Goal: Task Accomplishment & Management: Complete application form

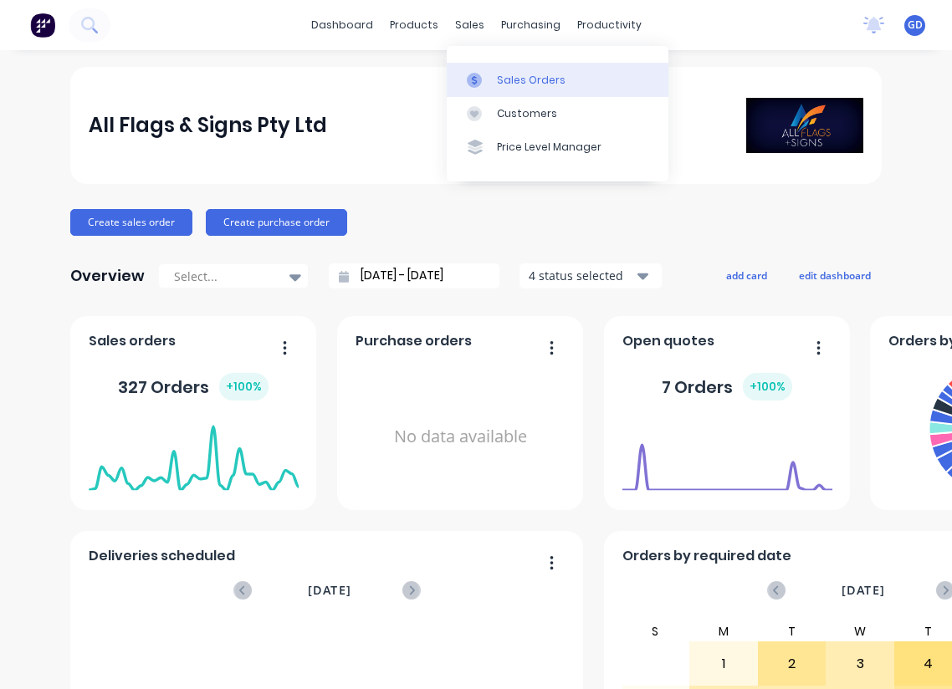
click at [513, 80] on div "Sales Orders" at bounding box center [531, 80] width 69 height 15
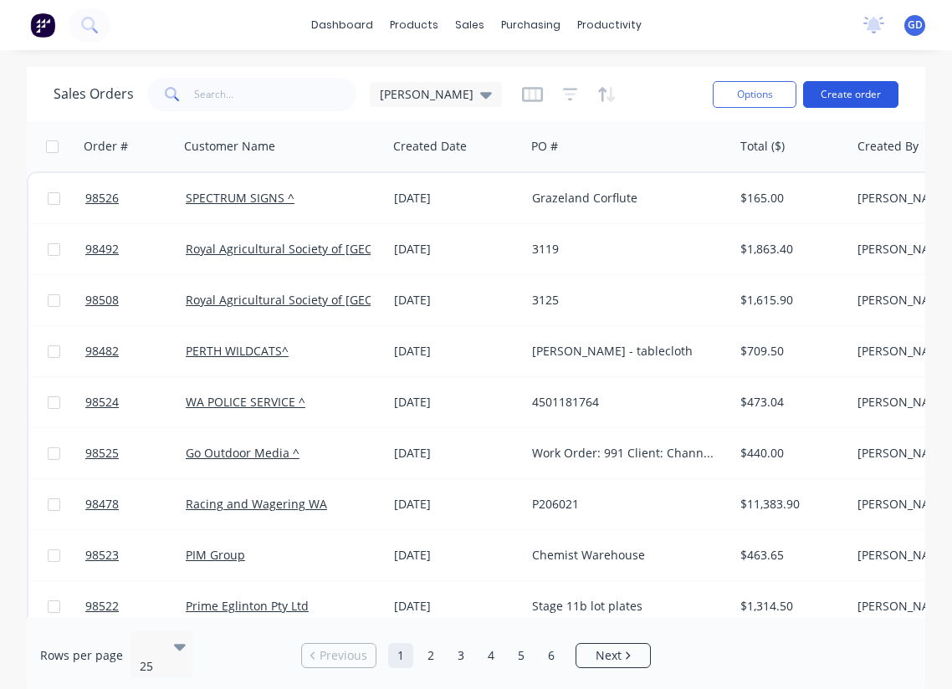
click at [845, 93] on button "Create order" at bounding box center [850, 94] width 95 height 27
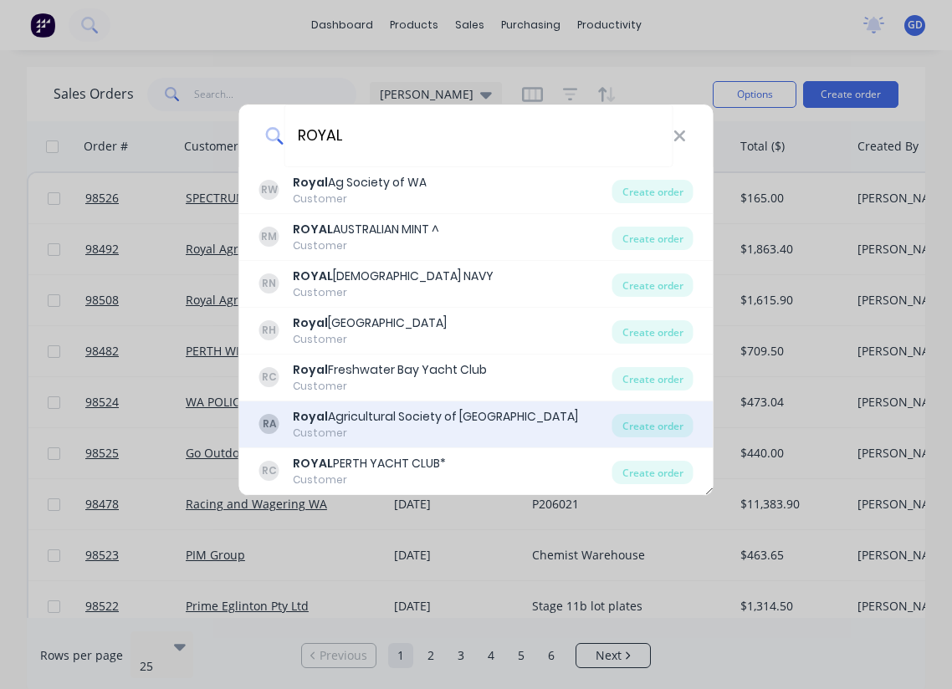
type input "ROYAL"
click at [413, 419] on div "Royal Agricultural Society of Western Australia" at bounding box center [435, 417] width 285 height 18
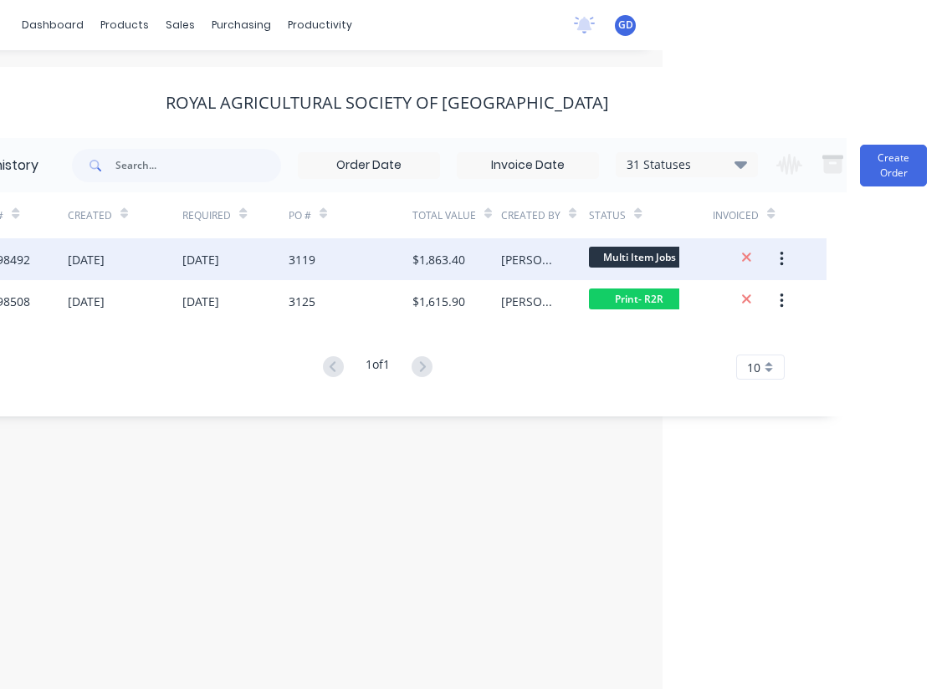
scroll to position [0, 289]
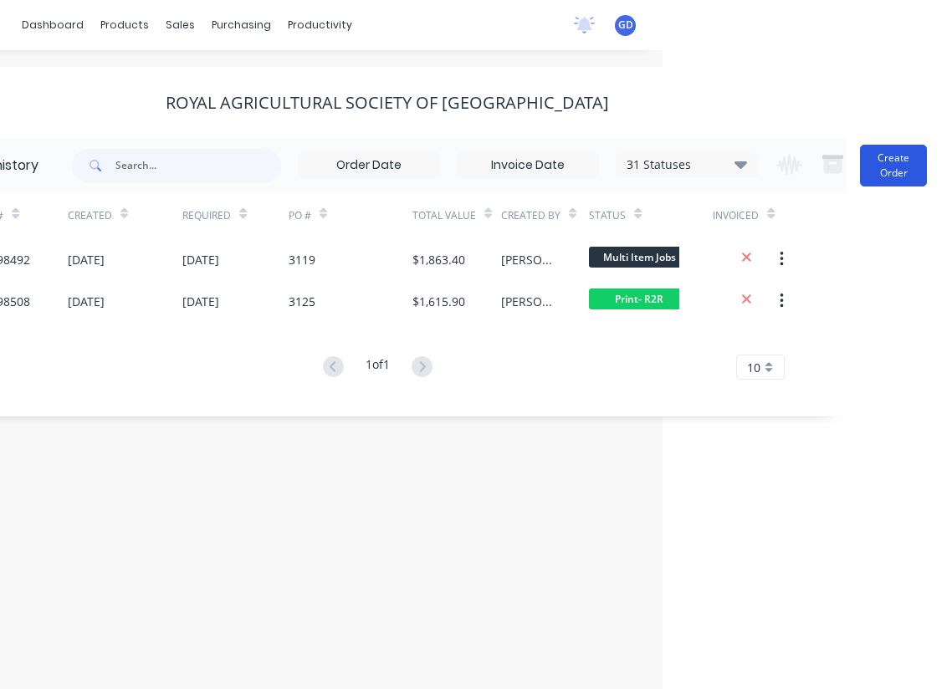
click at [898, 169] on button "Create Order" at bounding box center [893, 166] width 67 height 42
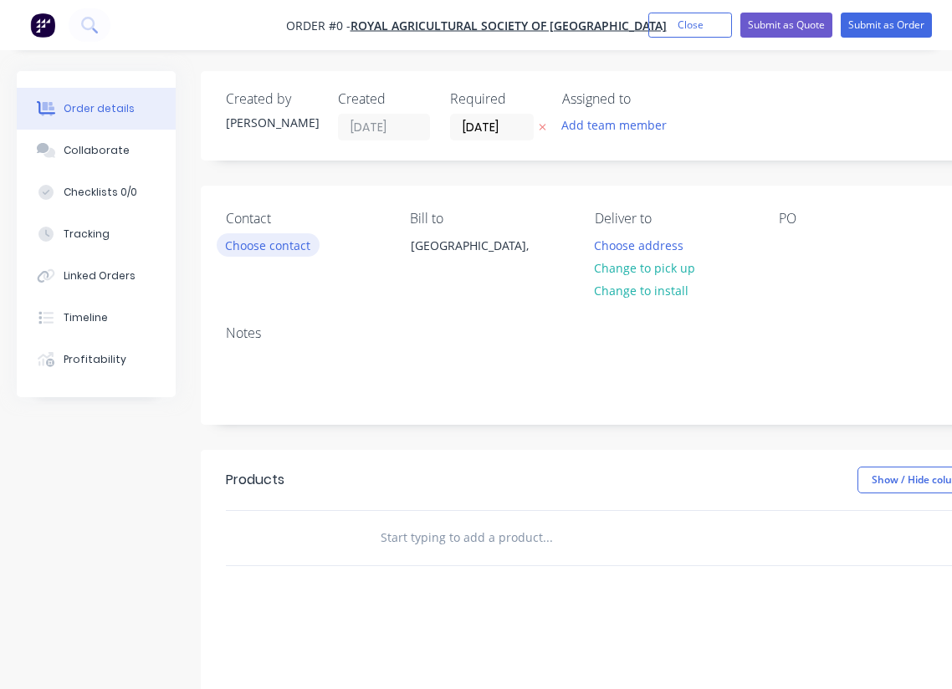
click at [289, 248] on button "Choose contact" at bounding box center [268, 244] width 103 height 23
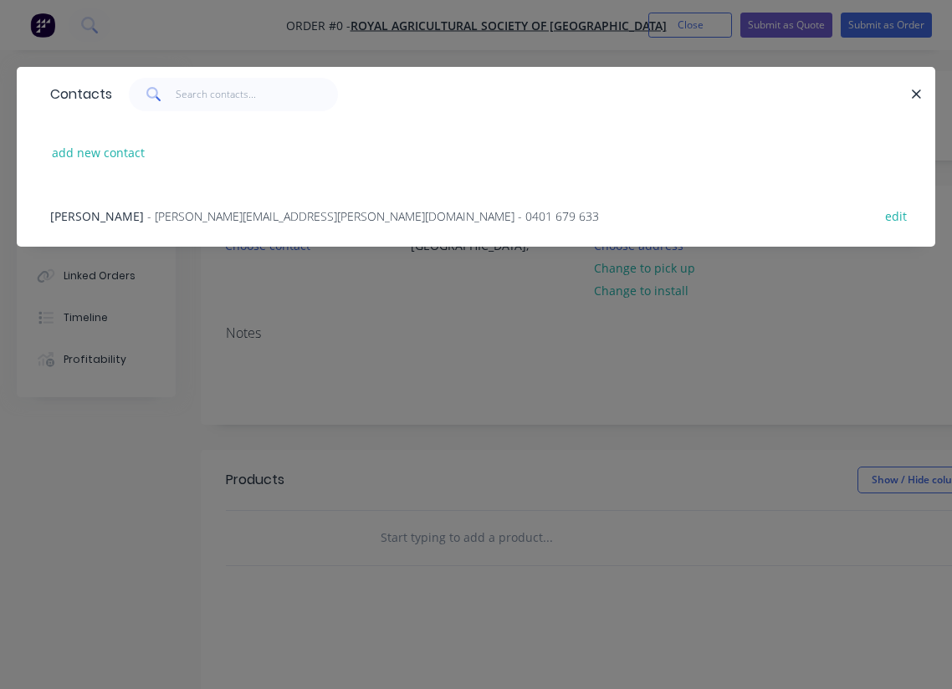
click at [74, 217] on span "[PERSON_NAME]" at bounding box center [97, 216] width 94 height 16
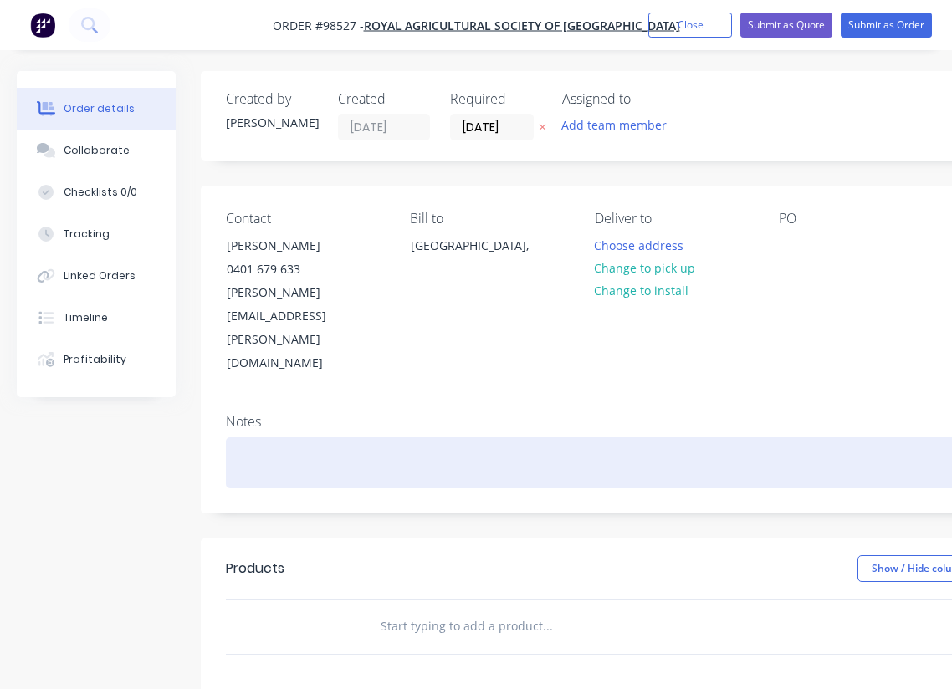
click at [248, 437] on div at bounding box center [673, 462] width 895 height 51
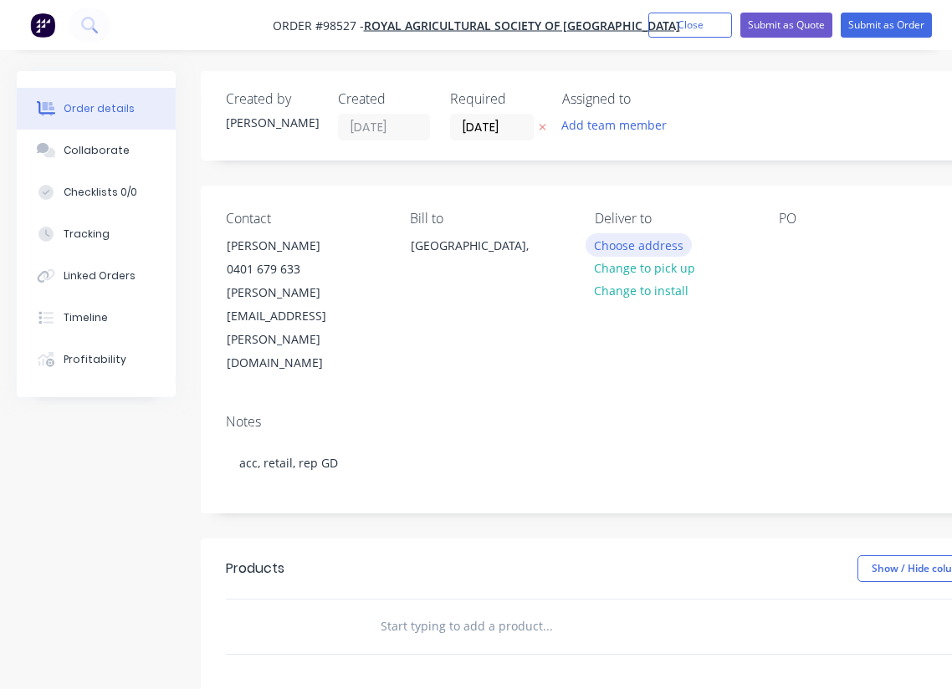
click at [638, 252] on button "Choose address" at bounding box center [638, 244] width 107 height 23
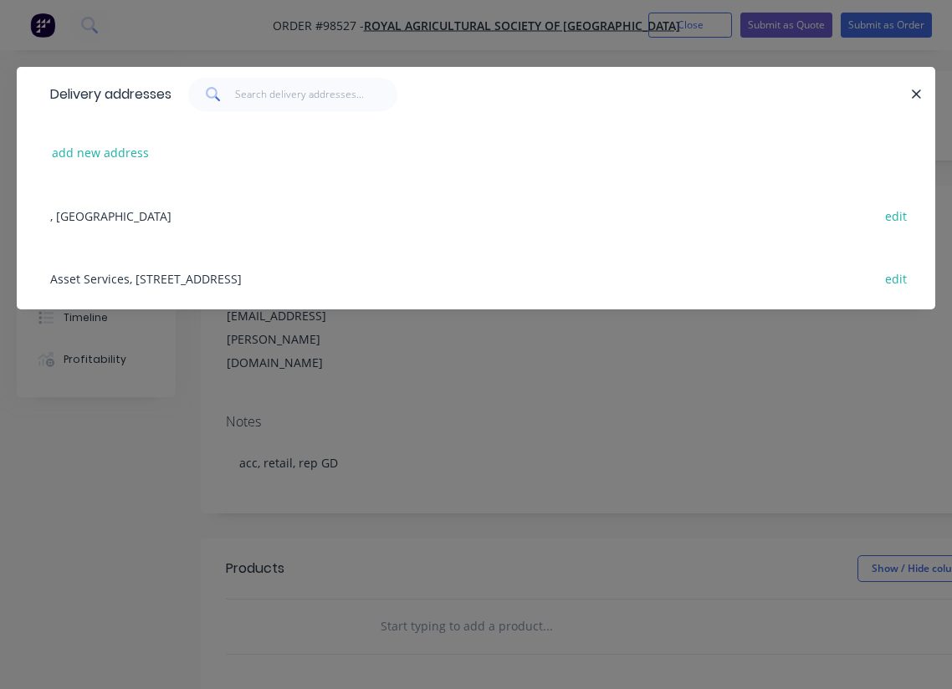
click at [114, 284] on div "Asset Services, 1 Graylands Rd, Claremont, 6910 edit" at bounding box center [476, 278] width 868 height 63
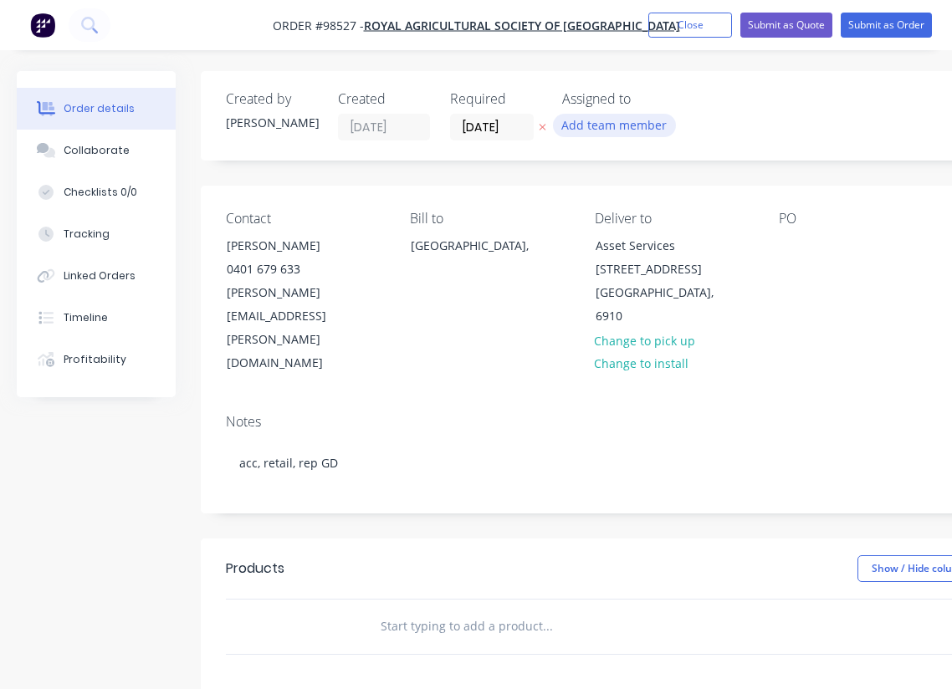
click at [594, 129] on button "Add team member" at bounding box center [614, 125] width 123 height 23
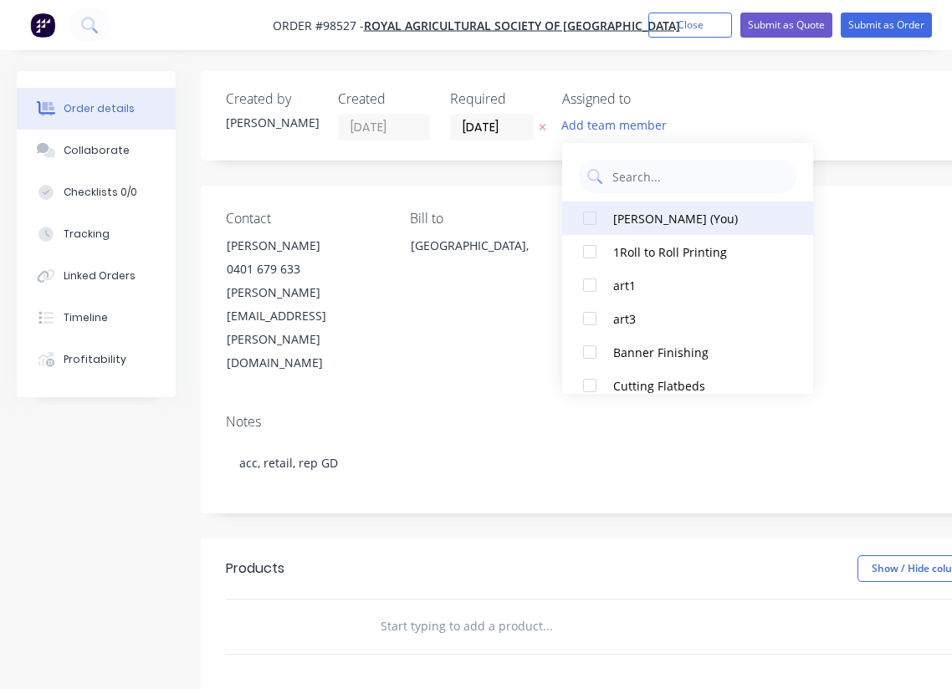
click at [591, 218] on div at bounding box center [589, 218] width 33 height 33
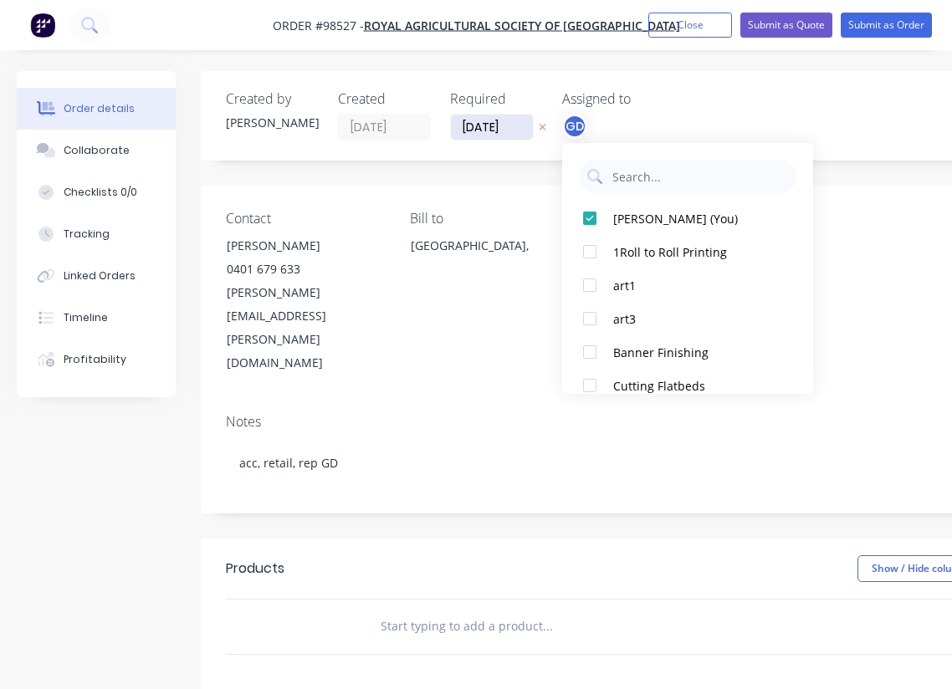
click at [479, 127] on input "10/09/25" at bounding box center [492, 127] width 82 height 25
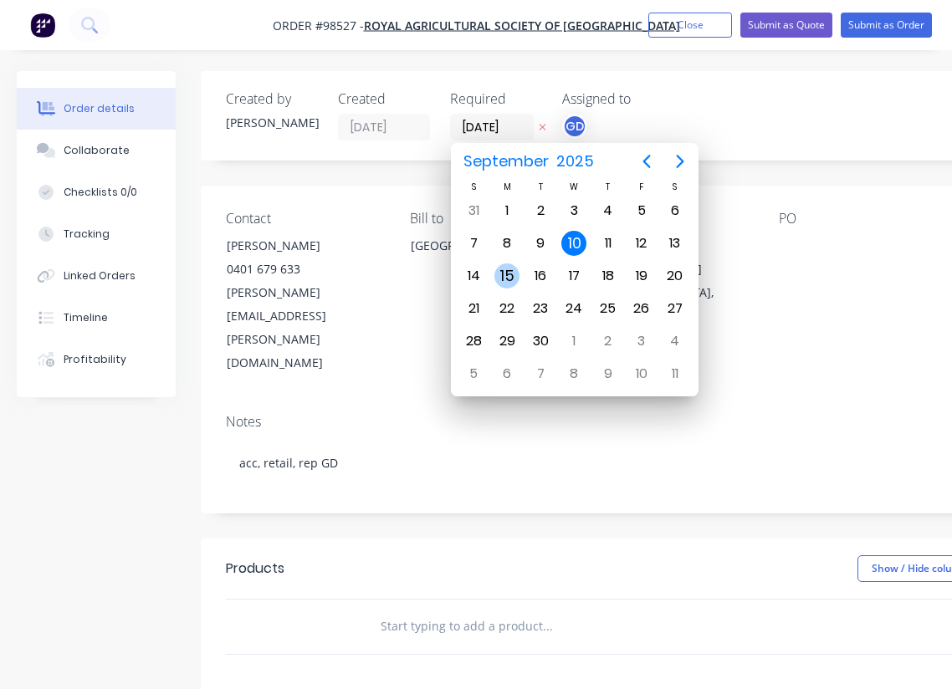
click at [508, 270] on div "15" at bounding box center [506, 275] width 25 height 25
type input "15/09/25"
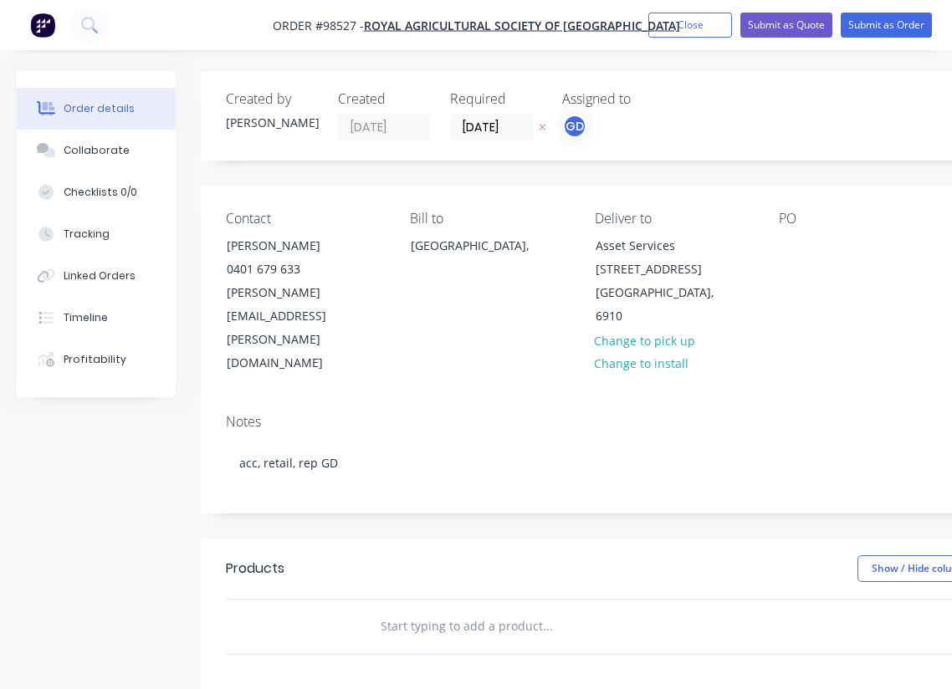
paste input "#GD090925-RAS /03 1090 Animal Nursery. SWING 8 Kedar edge banners Qty 2 5540x18…"
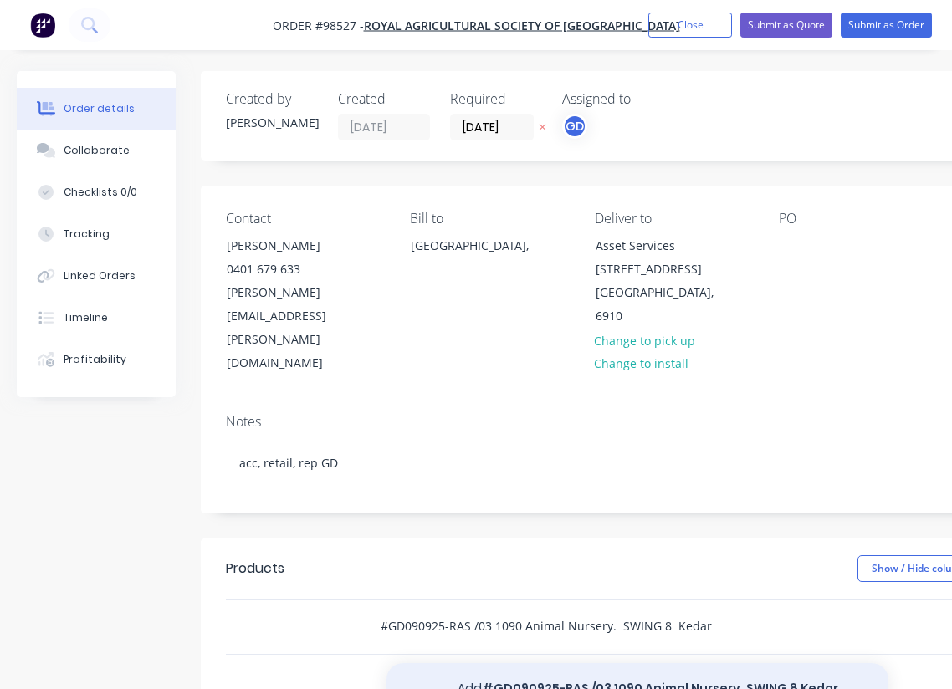
type input "#GD090925-RAS /03 1090 Animal Nursery. SWING 8 Kedar edge banners Qty 2 5540x18…"
click at [628, 663] on button "Add #GD090925-RAS /03 1090 Animal Nursery. SWING 8 Kedar edge banners Qty 2 554…" at bounding box center [637, 697] width 502 height 69
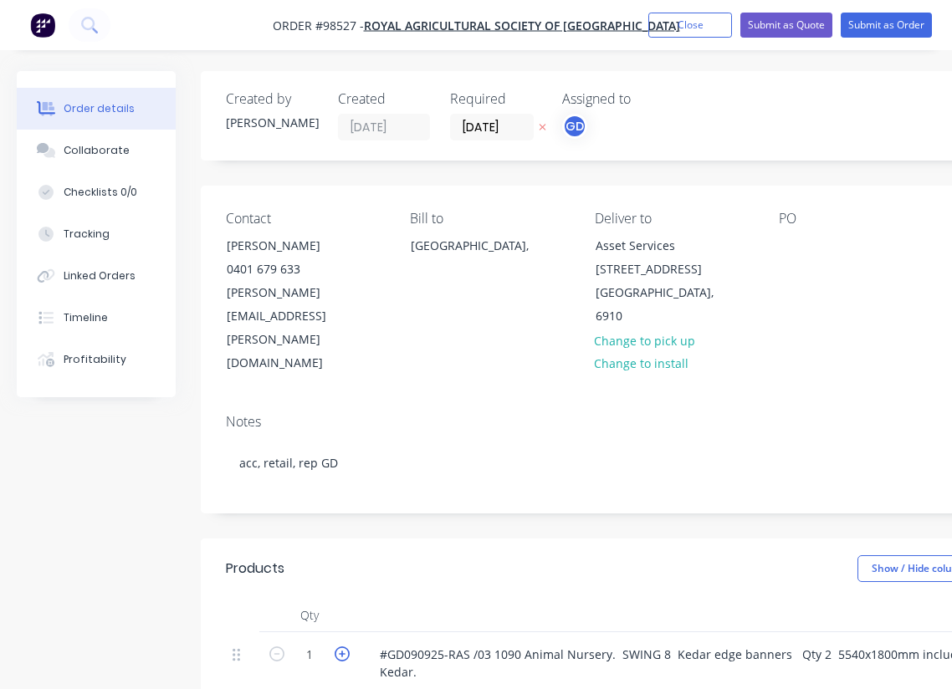
click at [345, 646] on icon "button" at bounding box center [342, 653] width 15 height 15
type input "2"
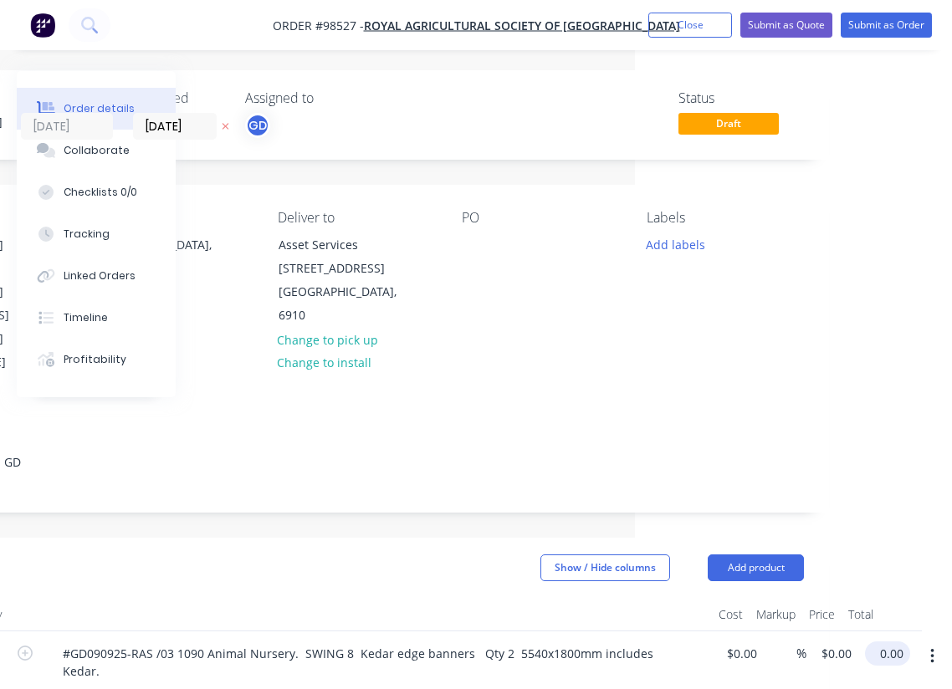
scroll to position [1, 310]
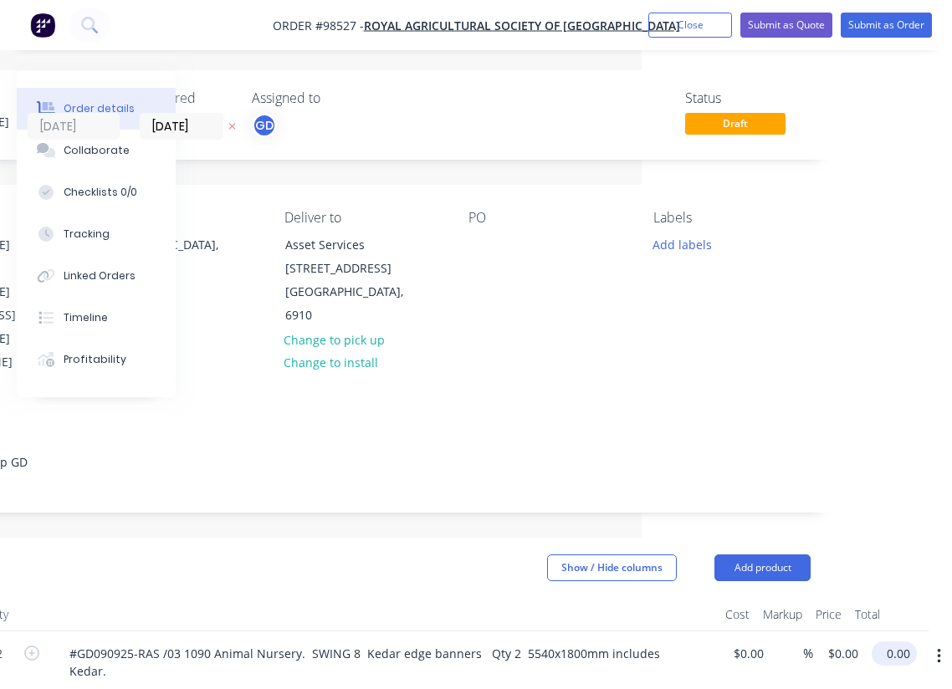
click at [891, 641] on input "0.00" at bounding box center [897, 653] width 38 height 24
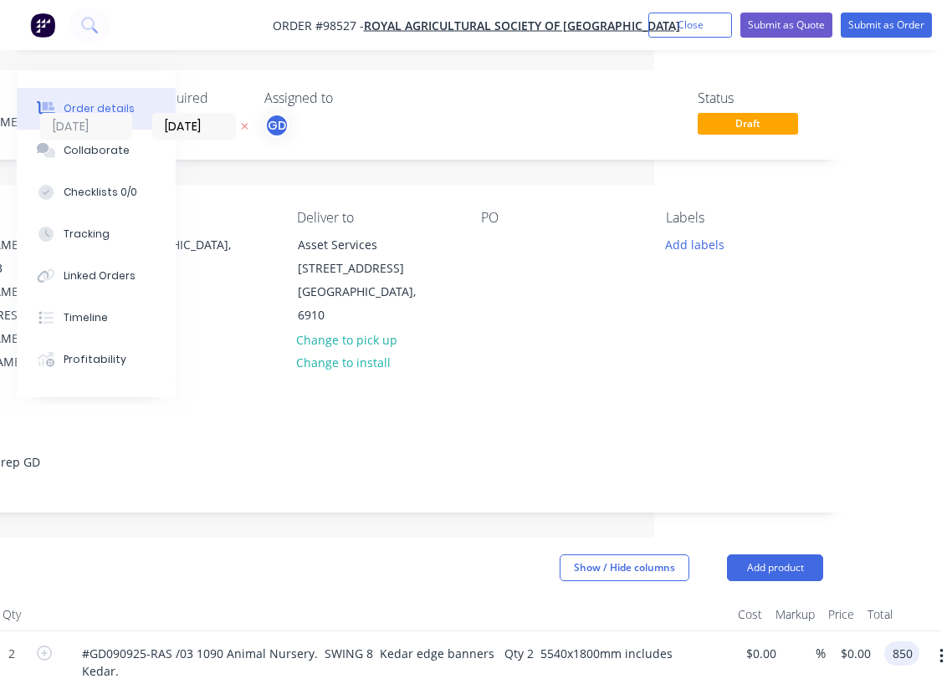
type input "$850.00"
type input "$425.00"
click at [522, 598] on div at bounding box center [396, 614] width 669 height 33
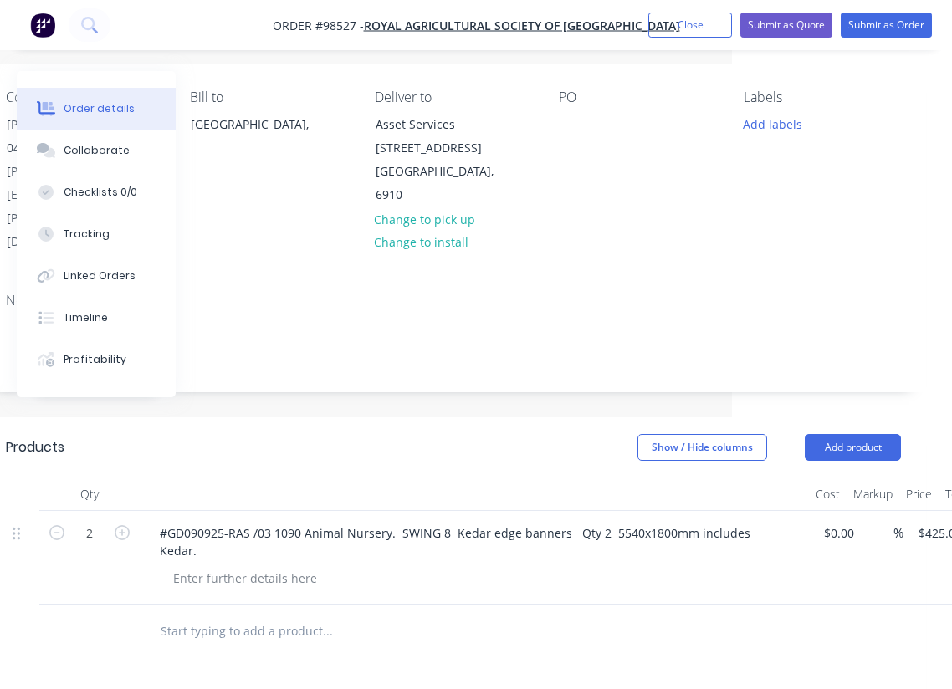
scroll to position [121, 323]
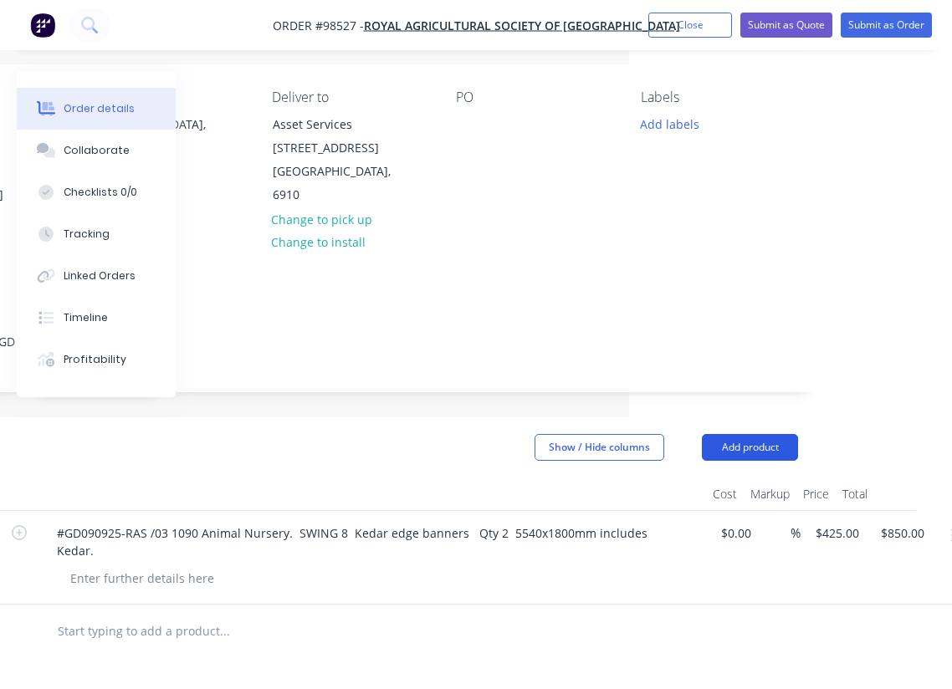
click at [748, 434] on button "Add product" at bounding box center [750, 447] width 96 height 27
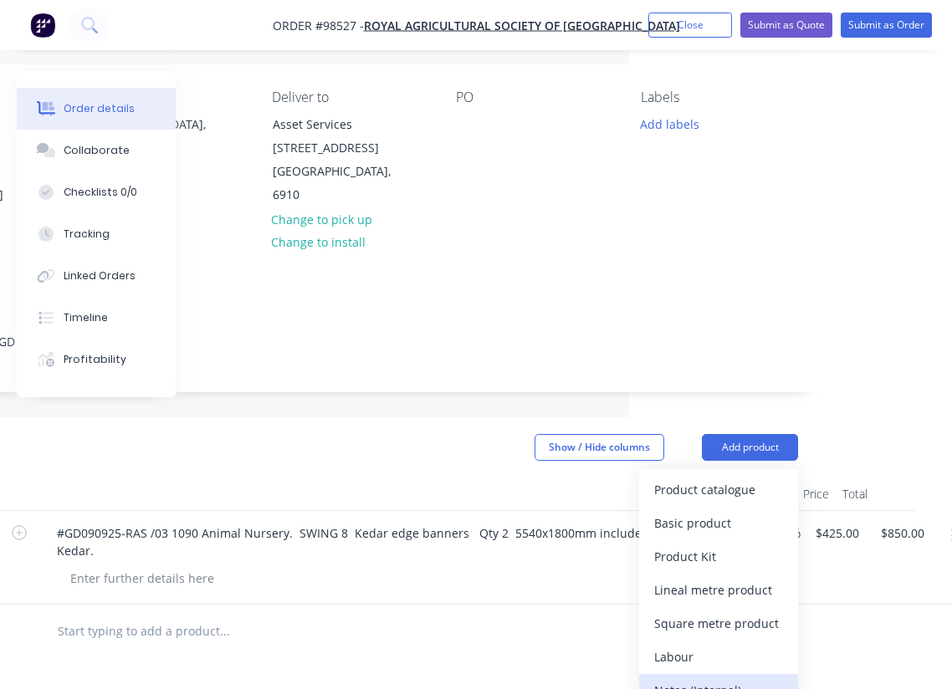
click at [714, 678] on div "Notes (Internal)" at bounding box center [718, 690] width 129 height 24
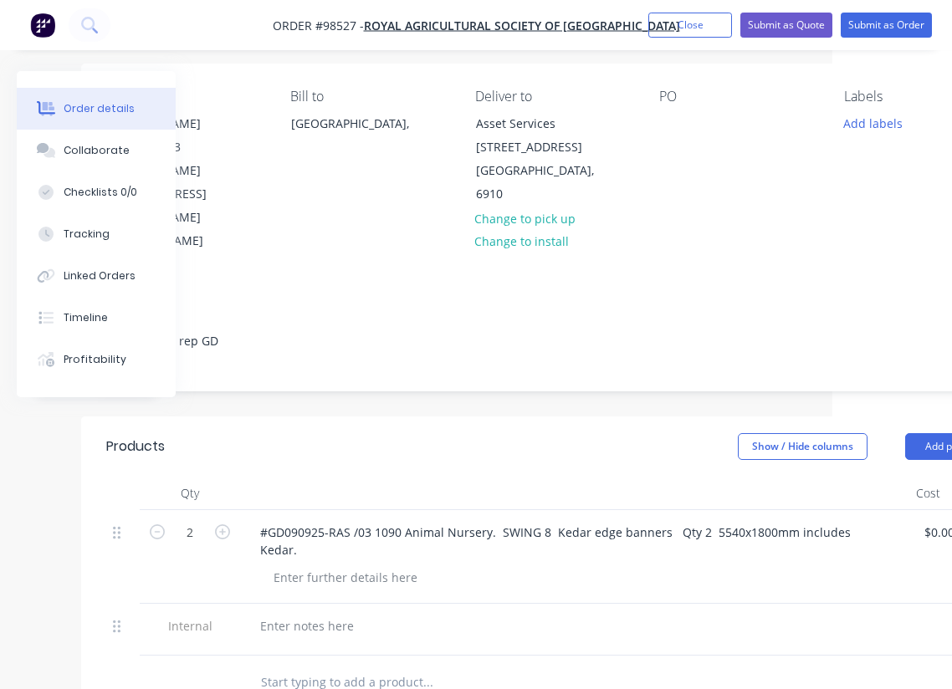
scroll to position [120, 120]
click at [294, 616] on div at bounding box center [307, 628] width 120 height 24
click at [328, 478] on div at bounding box center [574, 494] width 669 height 33
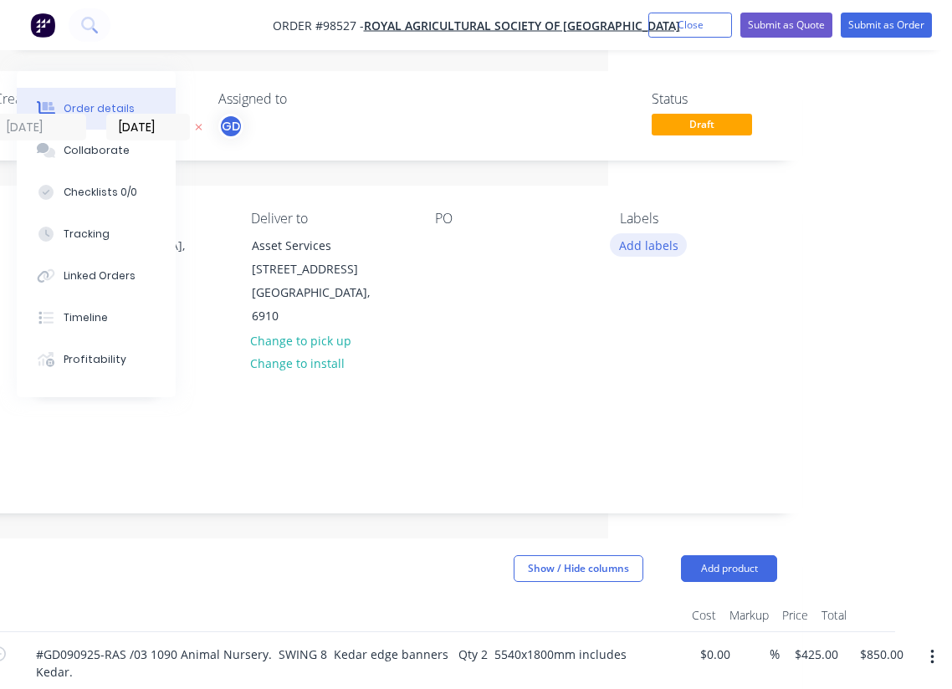
scroll to position [0, 344]
click at [667, 248] on button "Add labels" at bounding box center [648, 244] width 77 height 23
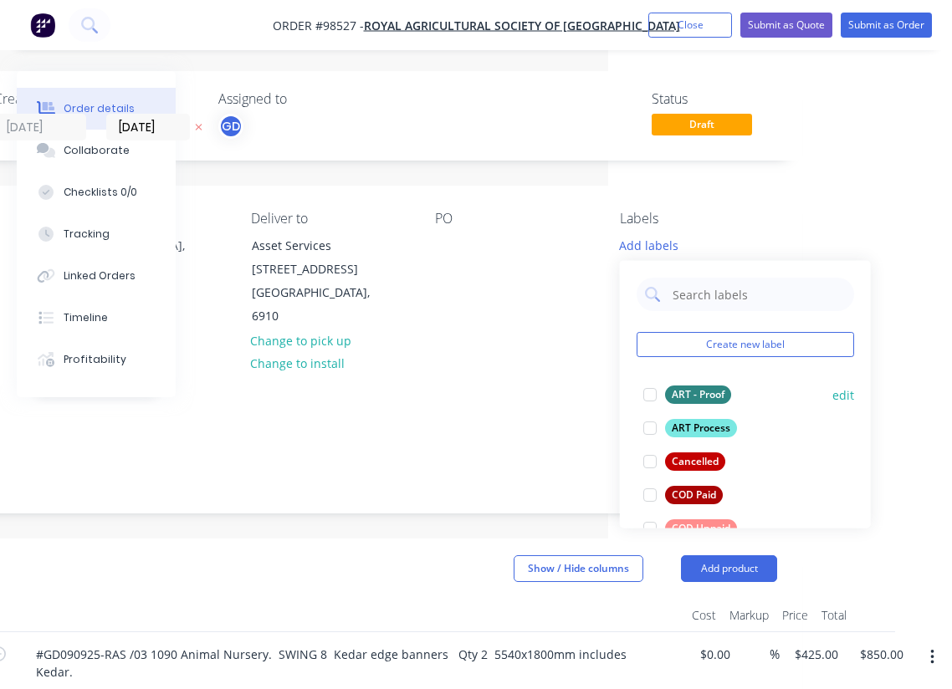
click at [691, 387] on div "ART - Proof" at bounding box center [698, 395] width 66 height 18
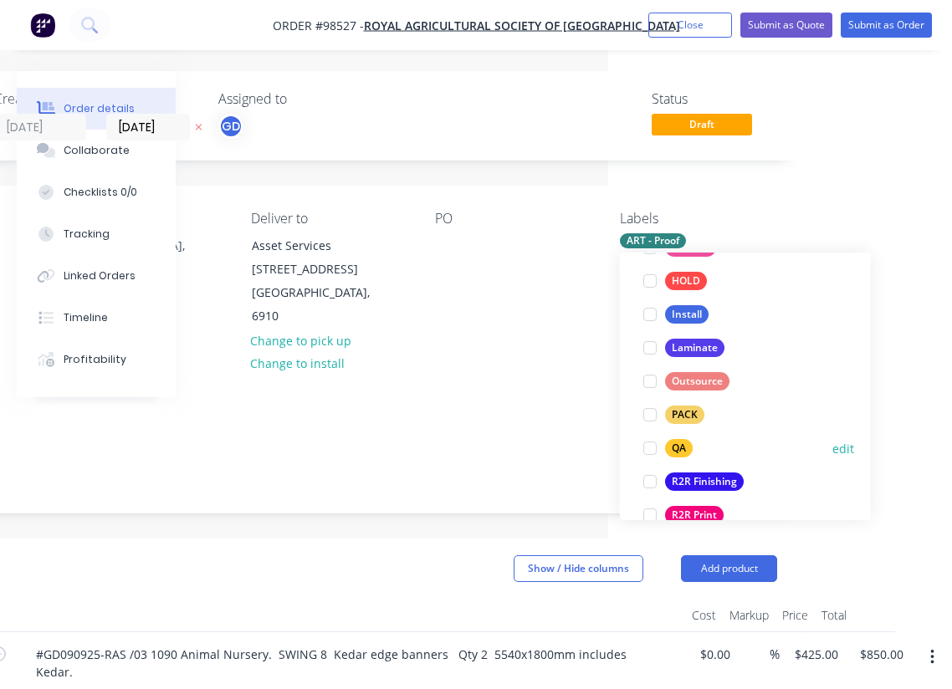
scroll to position [574, 0]
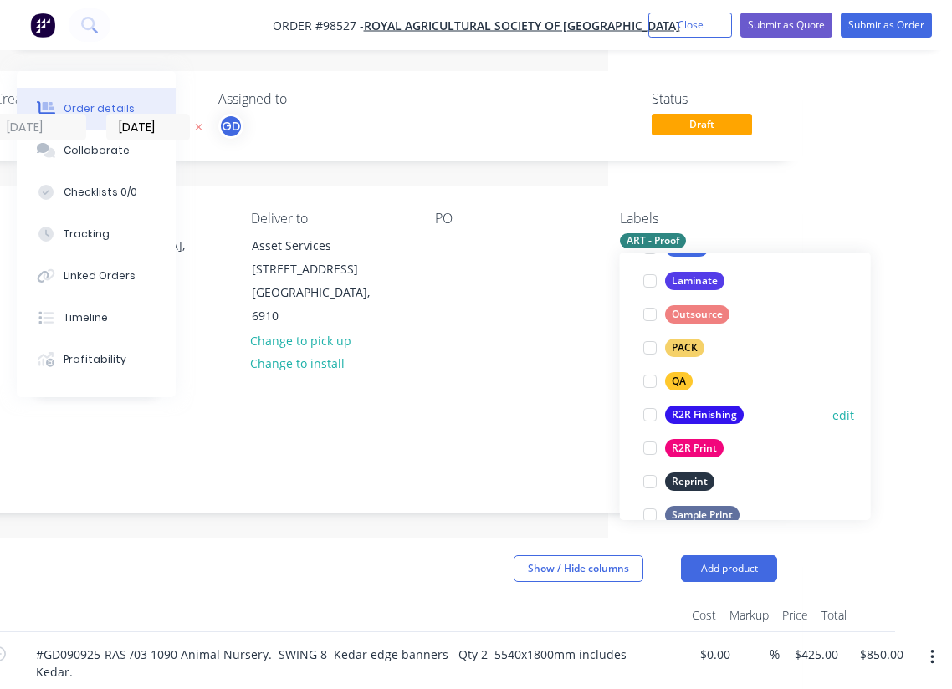
click at [697, 416] on div "R2R Finishing" at bounding box center [704, 415] width 79 height 18
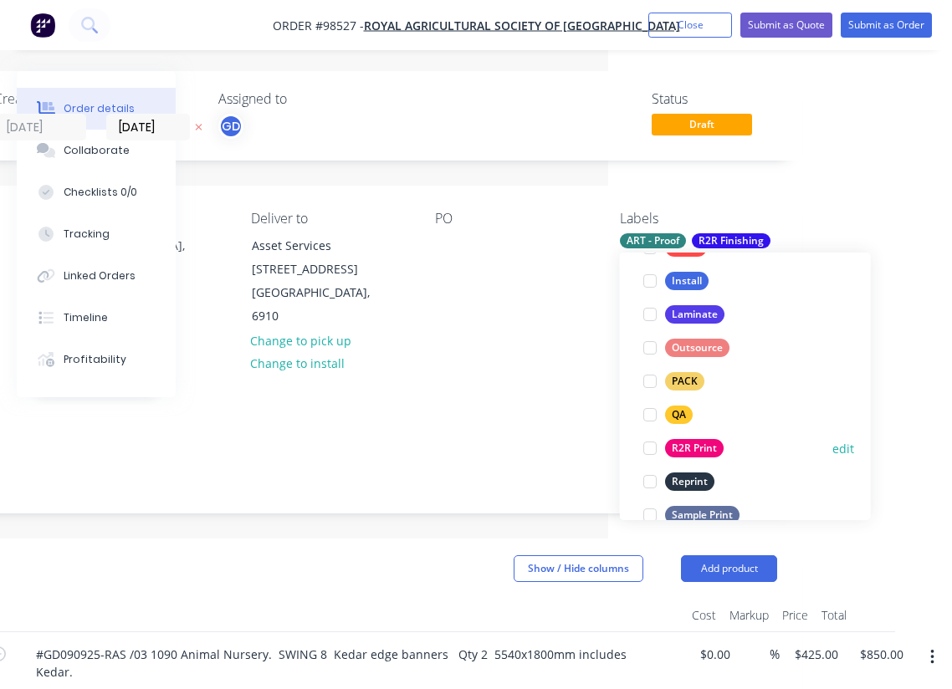
click at [693, 444] on div "R2R Print" at bounding box center [694, 448] width 59 height 18
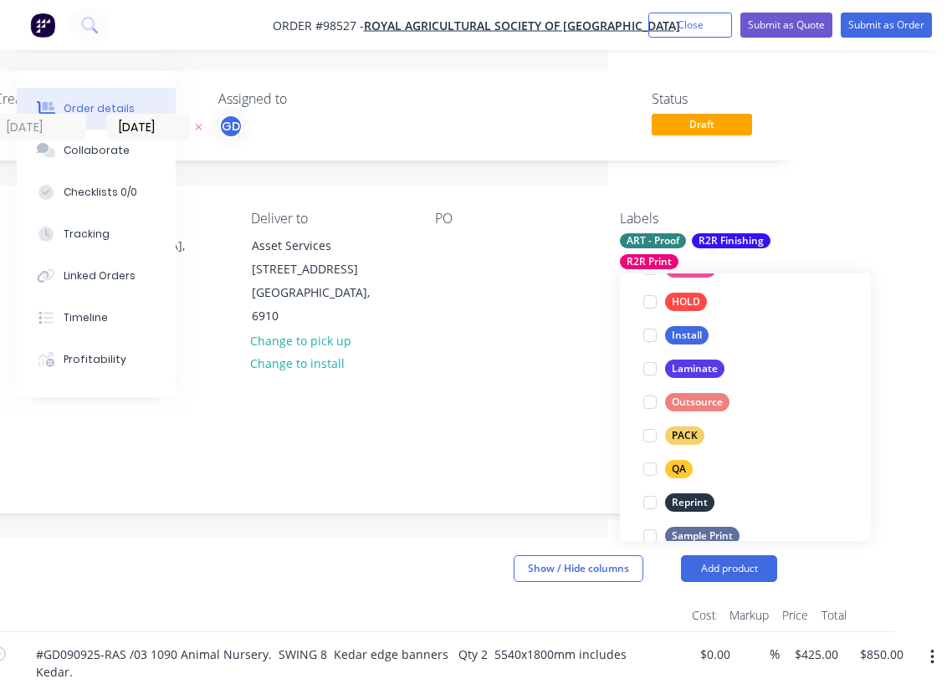
click at [490, 401] on div "Notes acc, retail, rep GD" at bounding box center [329, 457] width 945 height 112
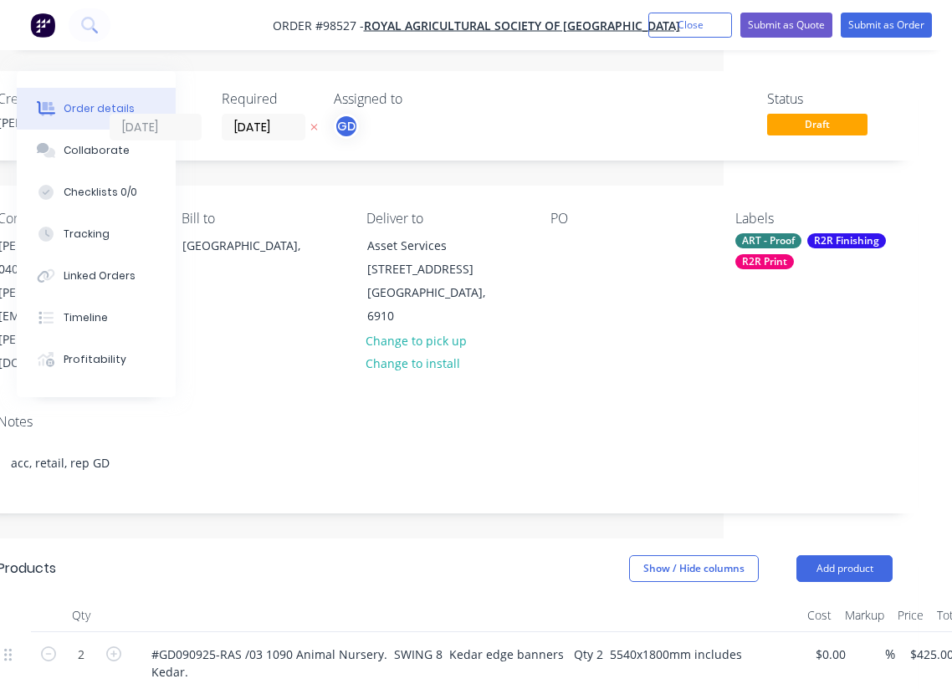
scroll to position [0, 335]
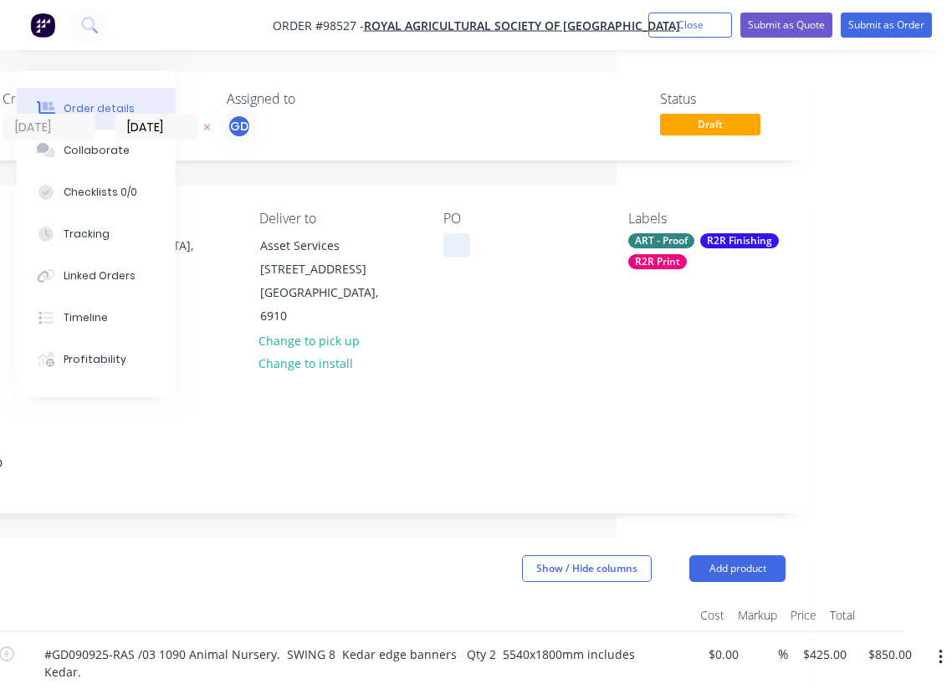
click at [446, 236] on div at bounding box center [456, 245] width 27 height 24
paste div
click at [452, 317] on div "Contact Ryan Holmes 0401 679 633 Ryan.Holmes@raswa.org.au Bill to Australia, De…" at bounding box center [337, 293] width 945 height 215
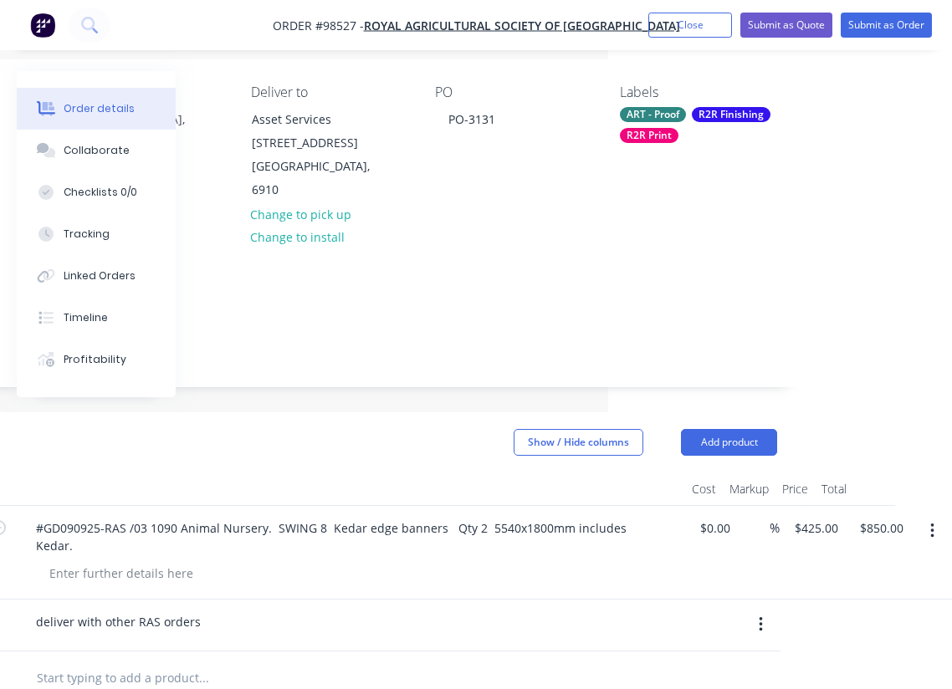
scroll to position [126, 344]
click at [741, 429] on button "Add product" at bounding box center [729, 442] width 96 height 27
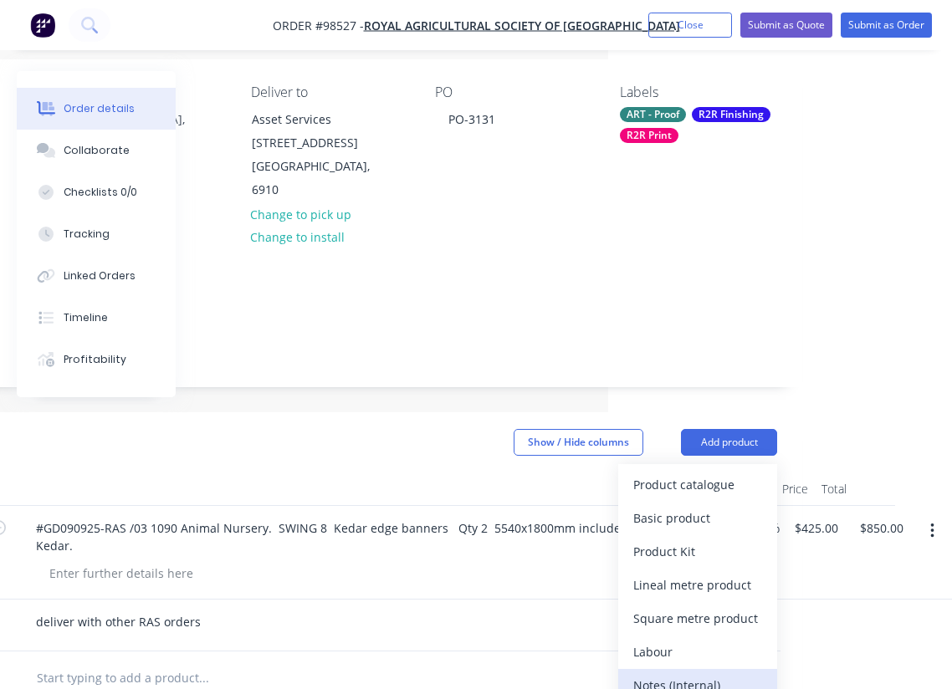
click at [688, 673] on div "Notes (Internal)" at bounding box center [697, 685] width 129 height 24
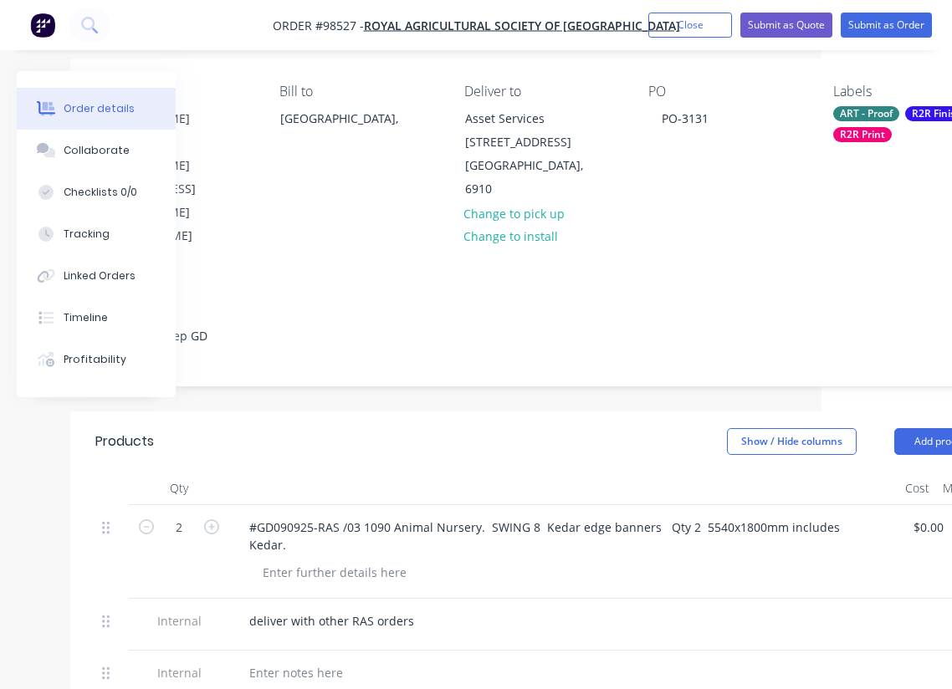
scroll to position [127, 124]
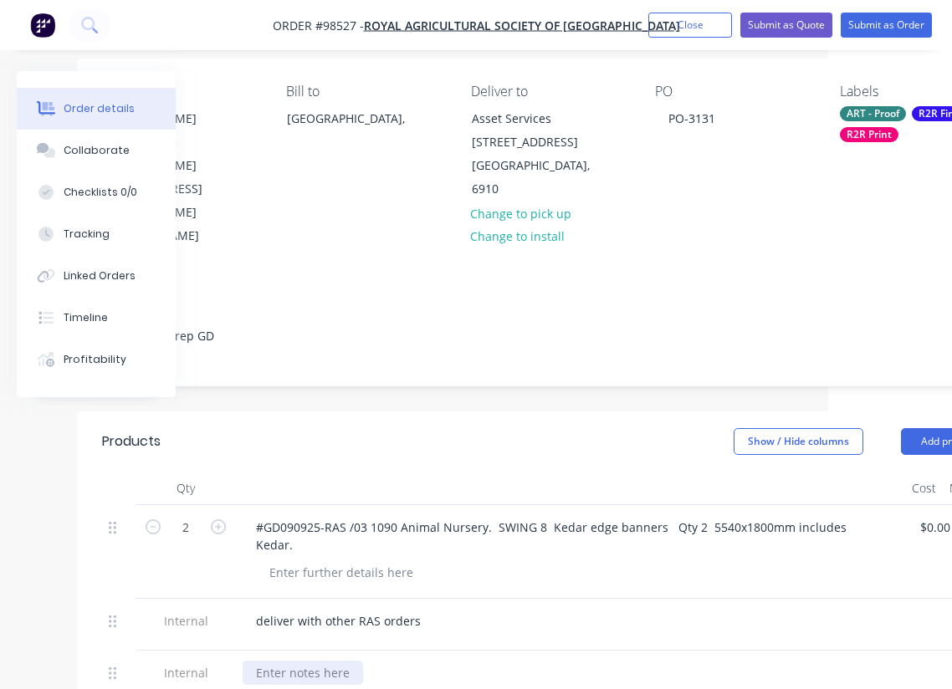
click at [314, 661] on div at bounding box center [303, 673] width 120 height 24
click at [473, 505] on div "#GD090925-RAS /03 1090 Animal Nursery. SWING 8 Kedar edge banners Qty 2 5540x18…" at bounding box center [570, 552] width 669 height 94
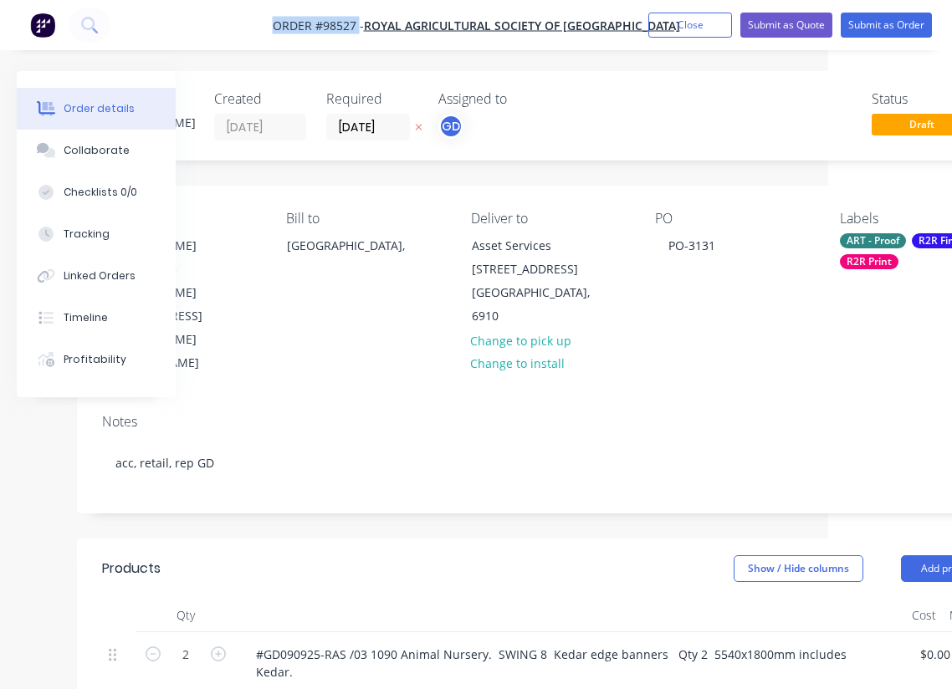
drag, startPoint x: 263, startPoint y: 21, endPoint x: 355, endPoint y: 29, distance: 92.4
click at [355, 29] on nav "Order #98527 - Royal Agricultural Society of Western Australia Add product Clos…" at bounding box center [476, 25] width 952 height 50
copy span "Order #98527"
click at [691, 25] on button "Close" at bounding box center [690, 25] width 84 height 25
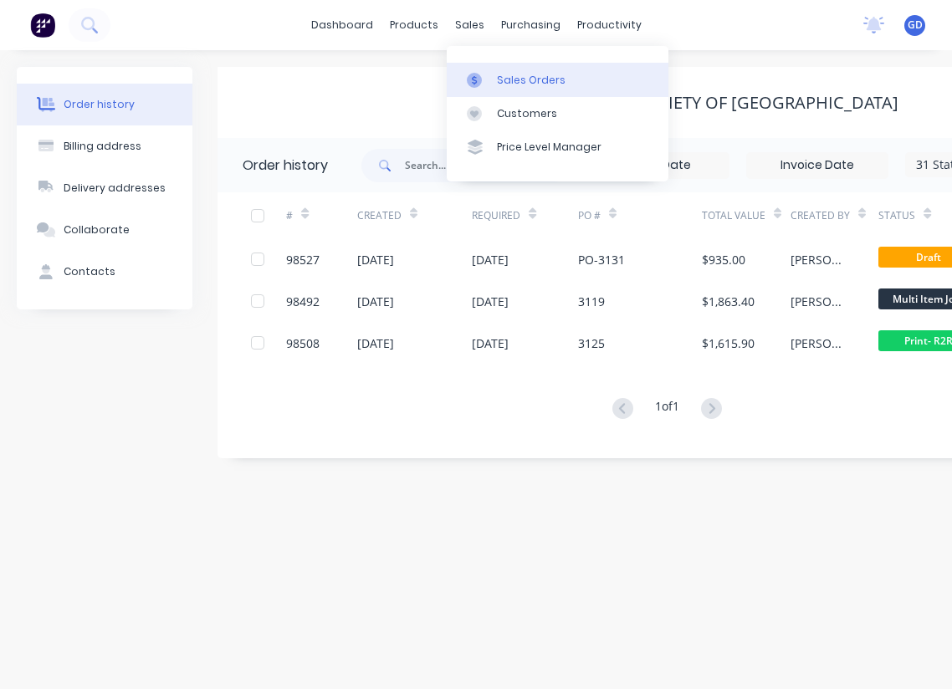
click at [505, 79] on div "Sales Orders" at bounding box center [531, 80] width 69 height 15
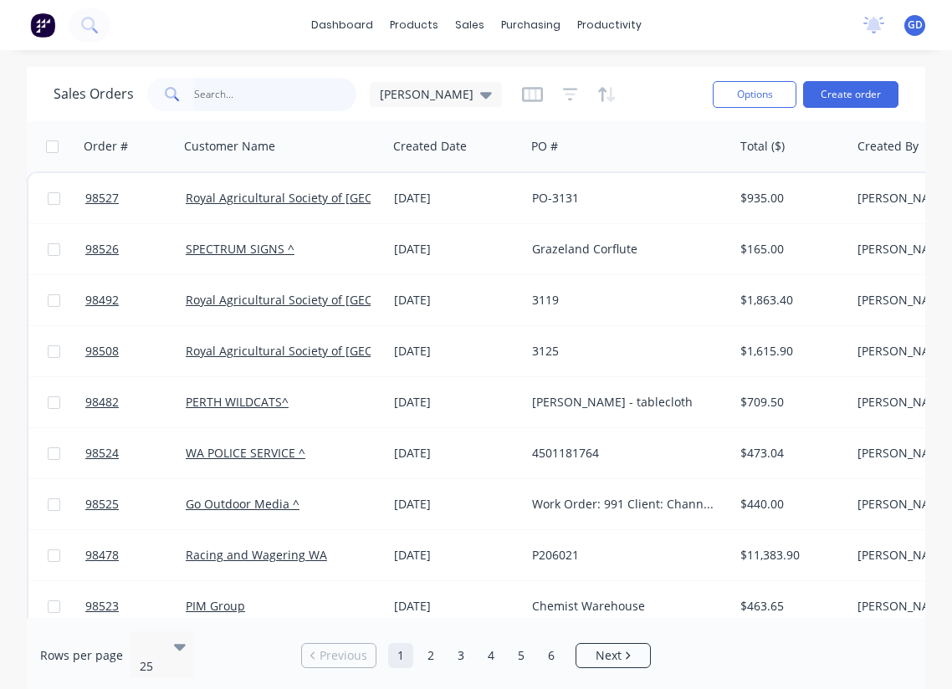
click at [240, 98] on input "text" at bounding box center [275, 94] width 163 height 33
type input "royal agric"
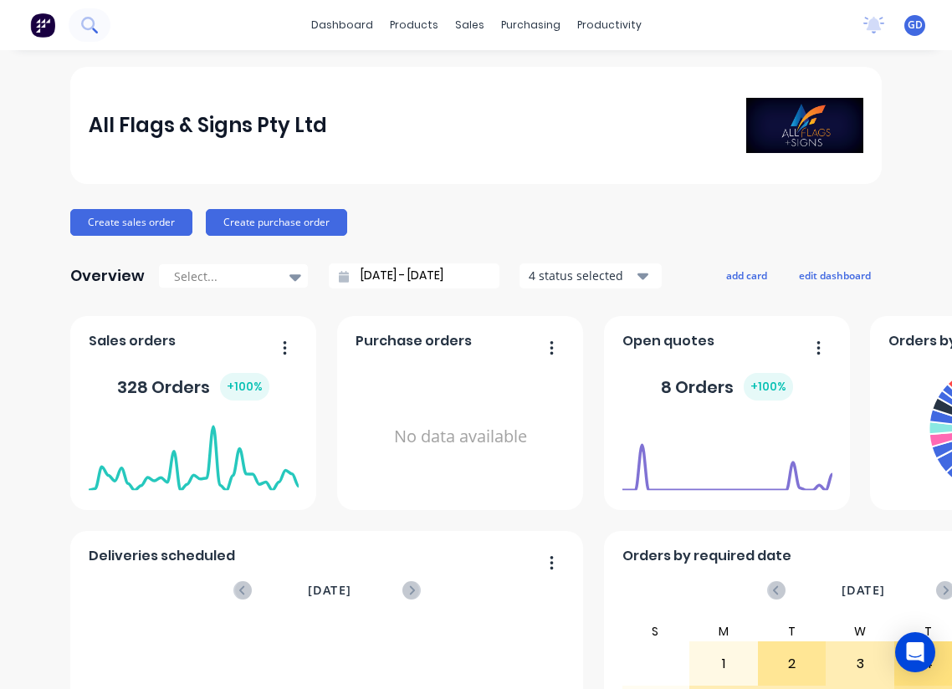
click at [87, 18] on icon at bounding box center [87, 23] width 13 height 13
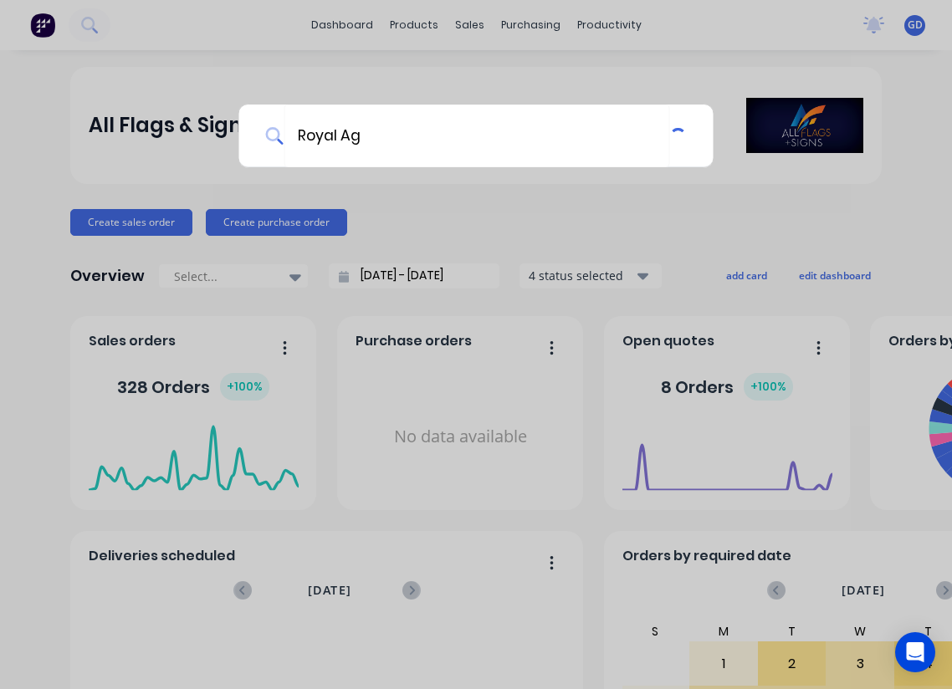
type input "Royal Agr"
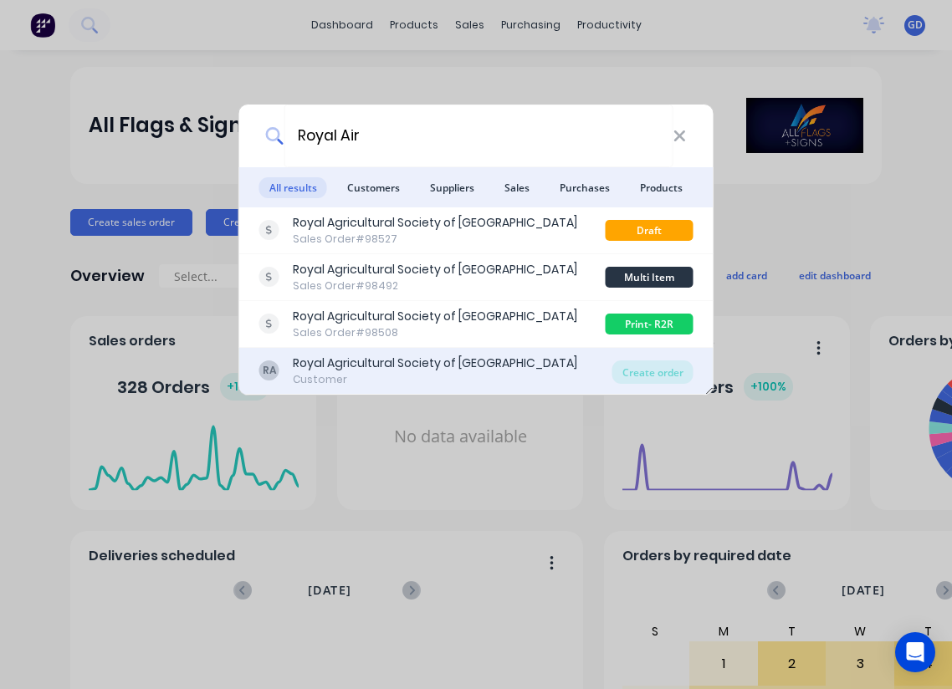
drag, startPoint x: 376, startPoint y: 462, endPoint x: 355, endPoint y: 367, distance: 97.0
click at [355, 367] on div "Royal Agricultural Society of [GEOGRAPHIC_DATA]" at bounding box center [435, 364] width 284 height 18
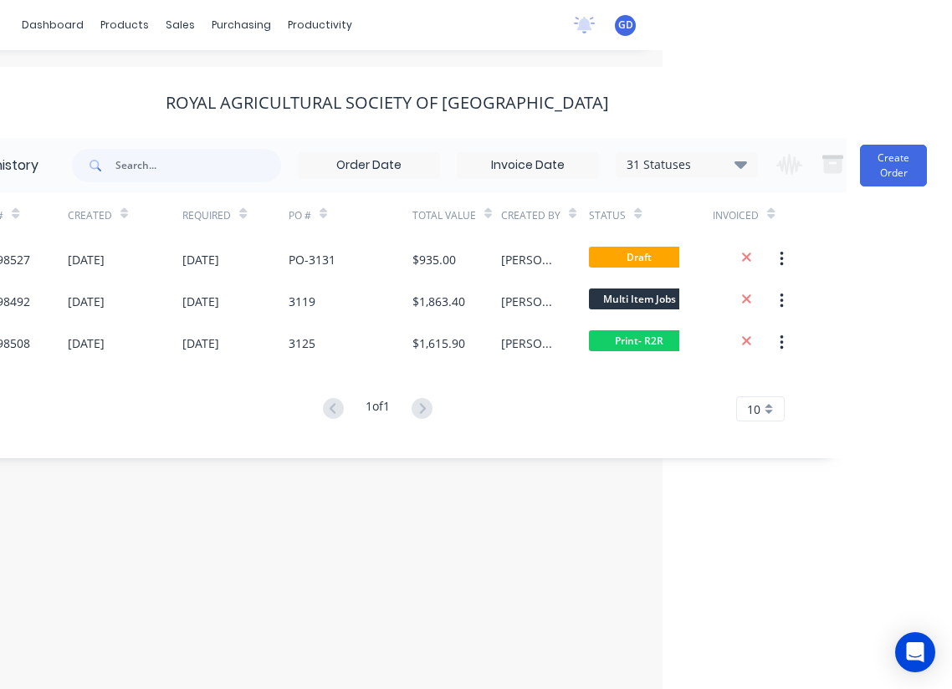
scroll to position [0, 289]
click at [742, 165] on icon at bounding box center [740, 165] width 13 height 8
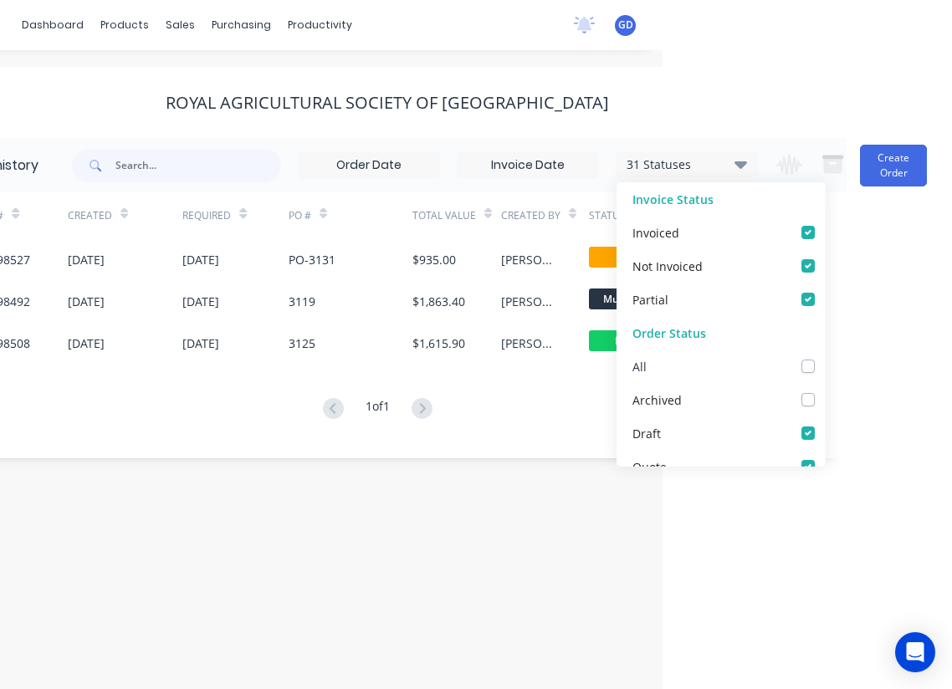
click at [825, 357] on label at bounding box center [825, 357] width 0 height 0
click at [825, 369] on input "checkbox" at bounding box center [831, 365] width 13 height 16
checkbox input "true"
click at [292, 441] on div "# Created Required PO # Total Value Created By Status Invoiced 98527 [DATE] [DA…" at bounding box center [377, 316] width 898 height 249
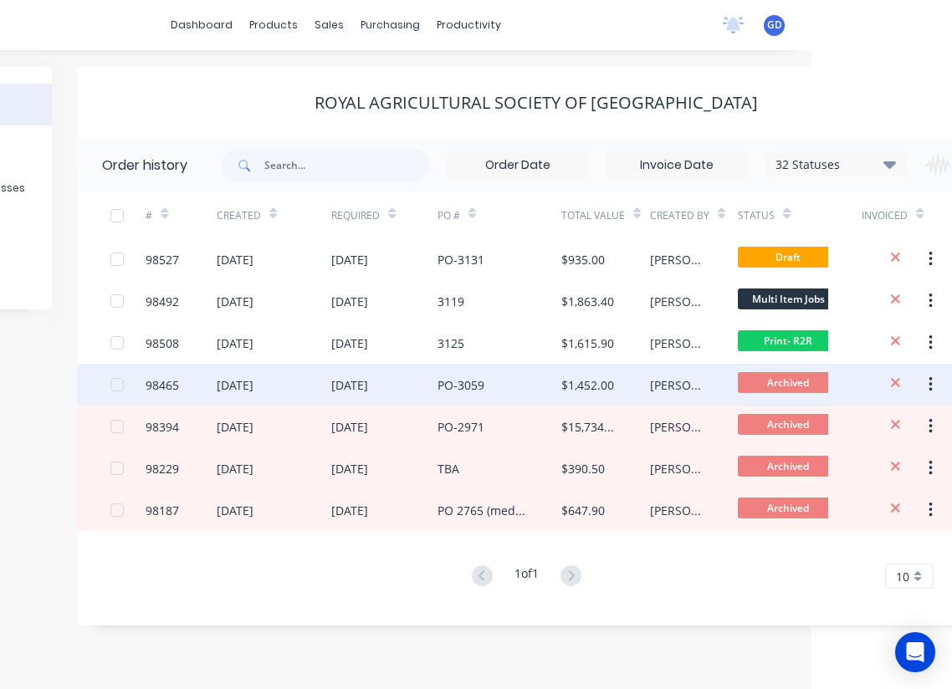
scroll to position [0, 121]
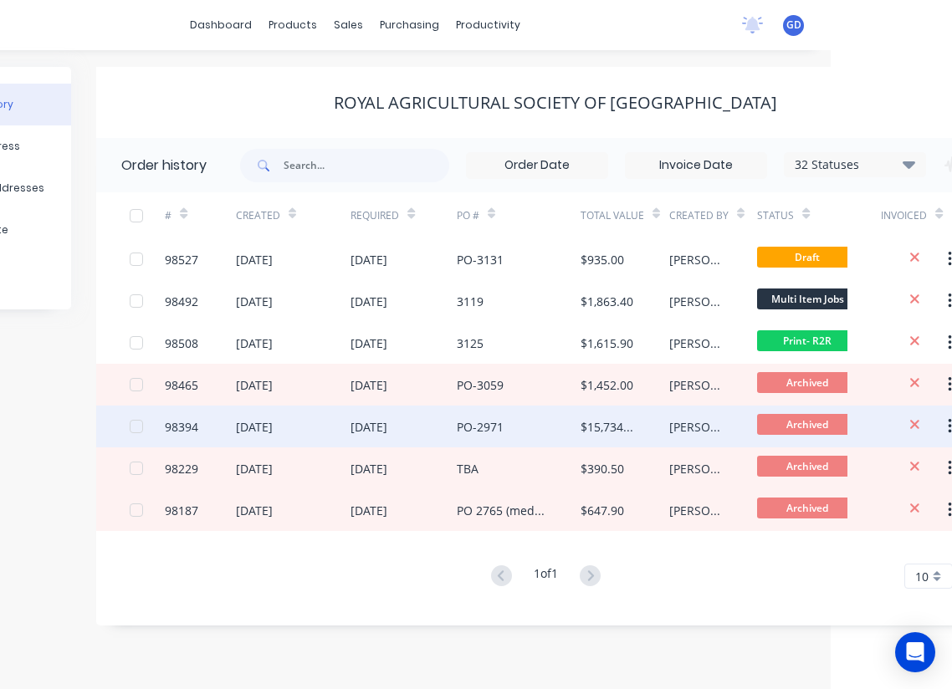
click at [176, 427] on div "98394" at bounding box center [181, 427] width 33 height 18
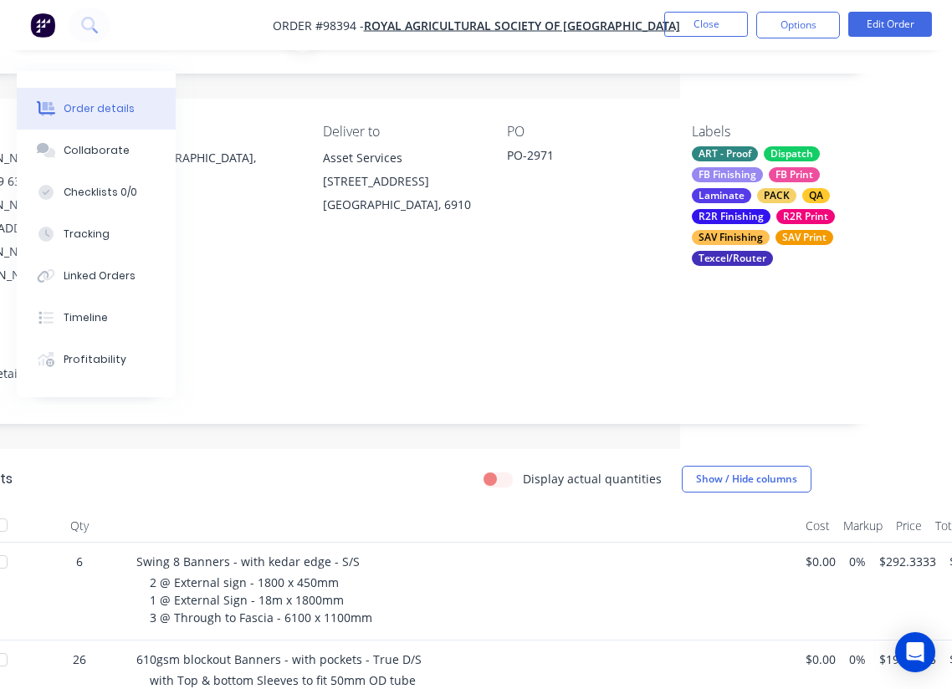
scroll to position [0, 272]
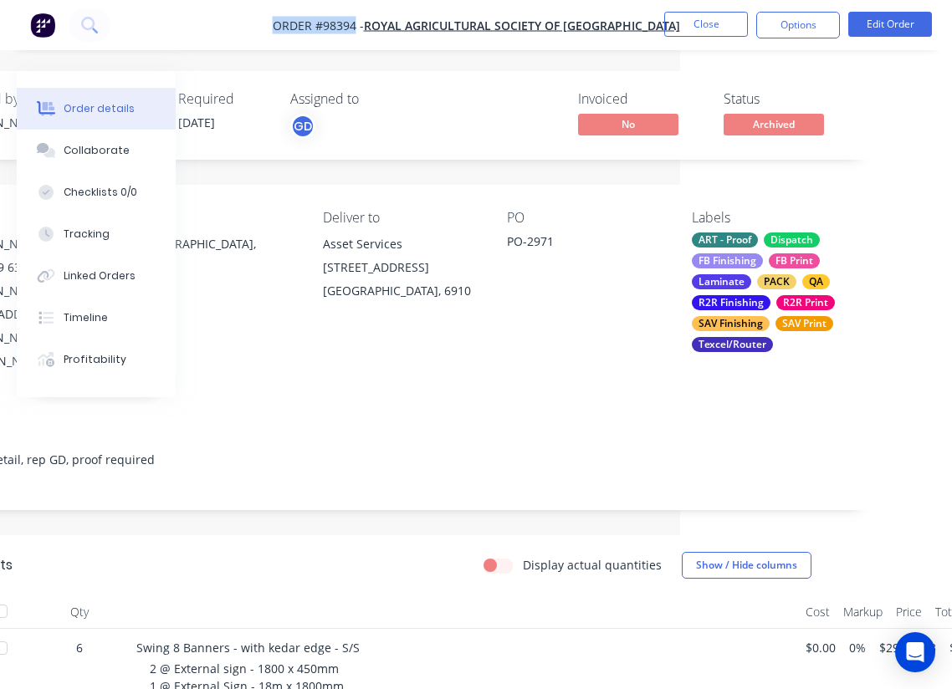
drag, startPoint x: 262, startPoint y: 23, endPoint x: 352, endPoint y: 25, distance: 90.3
click at [352, 25] on nav "Order #98394 - Royal Agricultural Society of Western Australia Close Options Ed…" at bounding box center [476, 25] width 952 height 50
copy span "Order #98394"
